Goal: Information Seeking & Learning: Stay updated

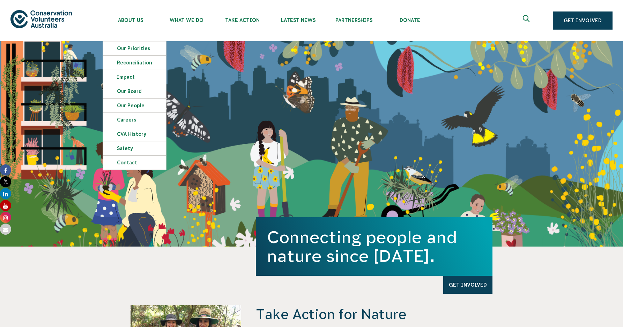
click at [39, 18] on img at bounding box center [40, 19] width 61 height 18
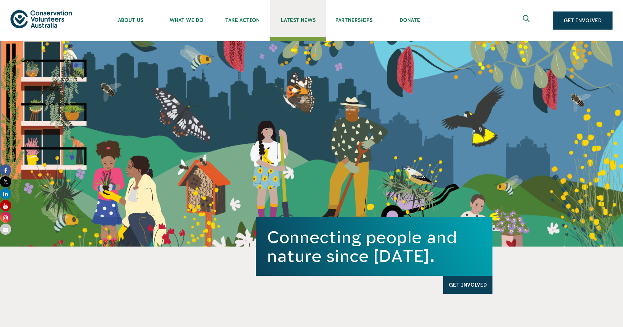
click at [289, 22] on span "Latest News" at bounding box center [298, 20] width 56 height 6
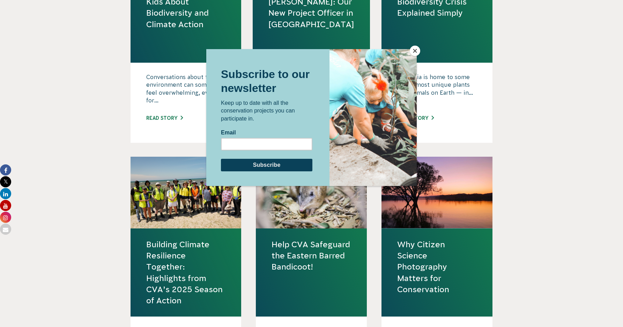
scroll to position [806, 0]
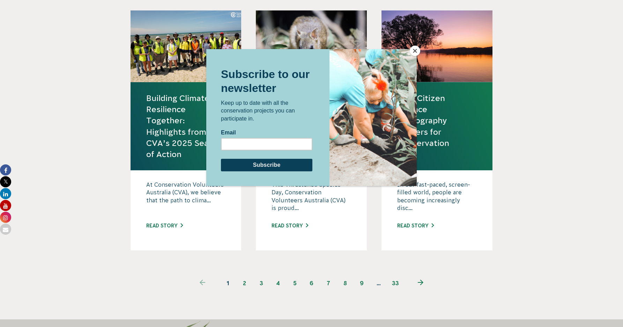
click at [415, 52] on button "Close" at bounding box center [414, 51] width 10 height 10
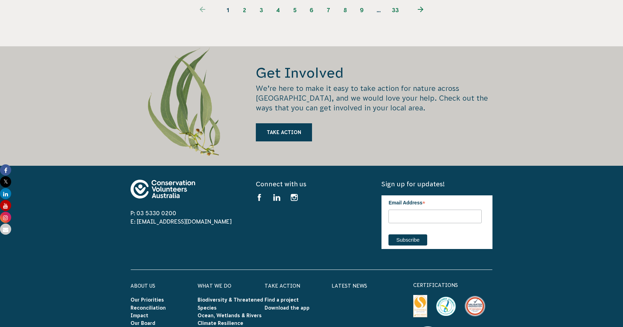
scroll to position [1228, 0]
